Goal: Entertainment & Leisure: Browse casually

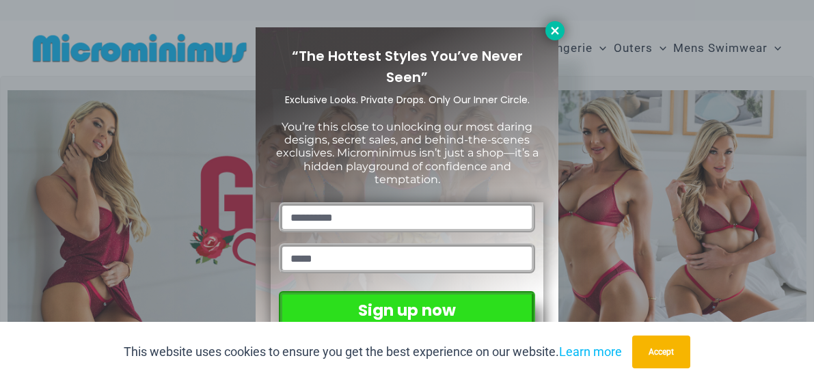
click at [558, 30] on icon at bounding box center [555, 31] width 12 height 12
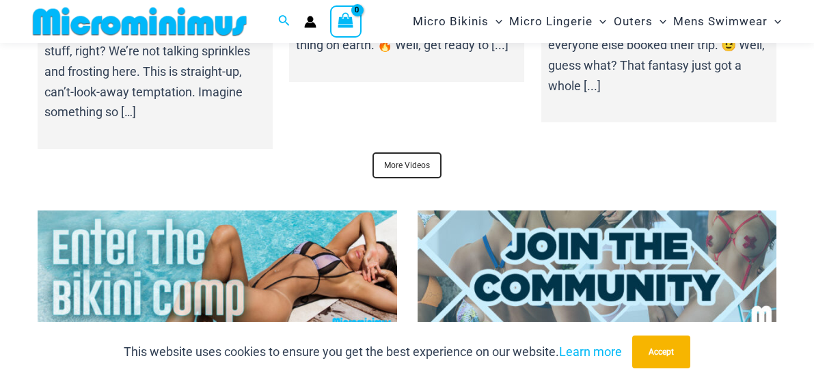
scroll to position [4878, 0]
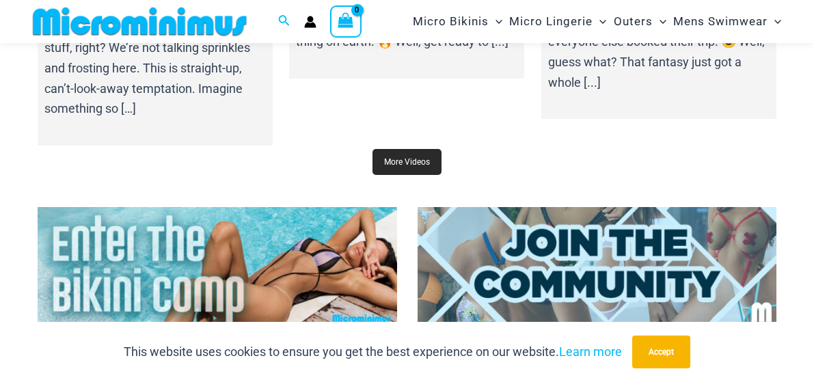
click at [423, 149] on link "More Videos" at bounding box center [406, 162] width 69 height 26
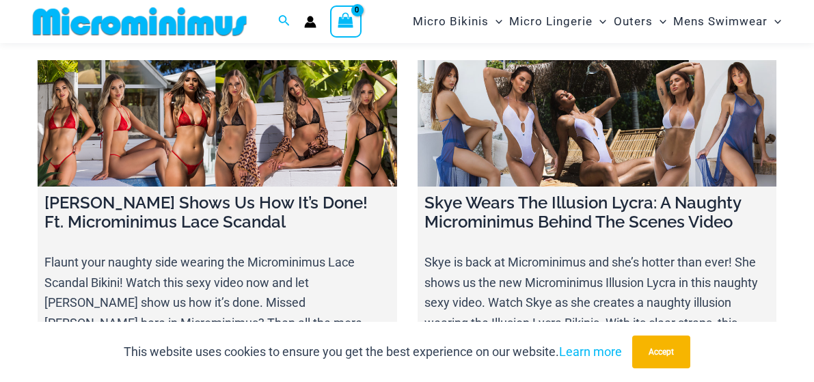
scroll to position [15777, 0]
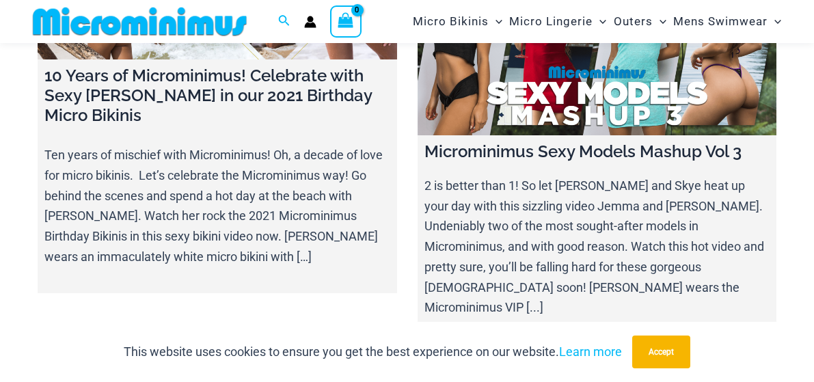
scroll to position [15058, 0]
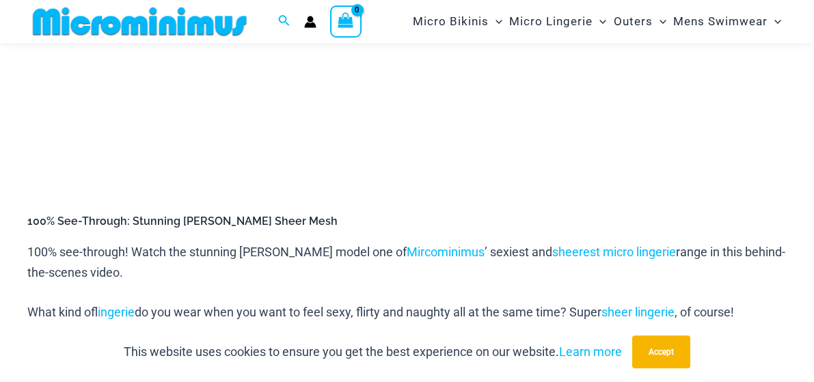
scroll to position [412, 0]
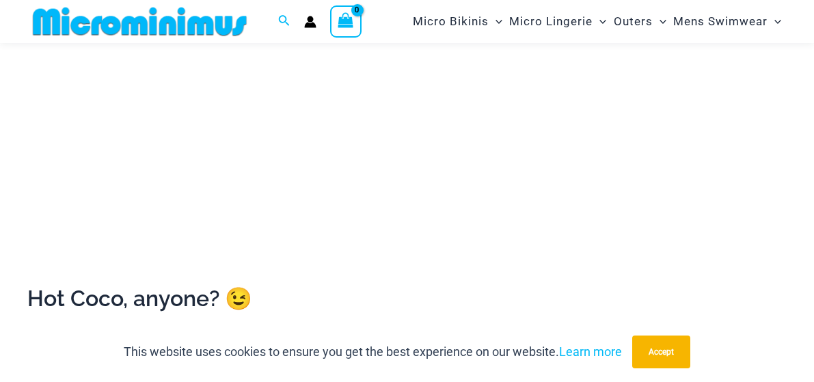
scroll to position [361, 0]
